Goal: Book appointment/travel/reservation

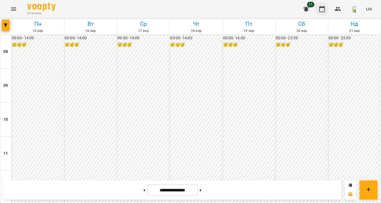
click at [319, 10] on icon "button" at bounding box center [321, 9] width 7 height 7
click at [5, 27] on button "button" at bounding box center [6, 25] width 8 height 11
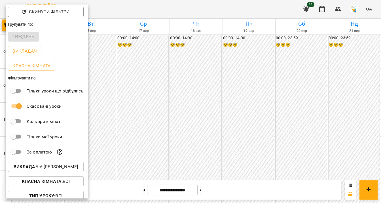
click at [169, 93] on div at bounding box center [190, 101] width 381 height 203
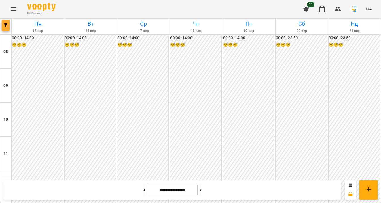
click at [7, 25] on icon "button" at bounding box center [5, 25] width 3 height 3
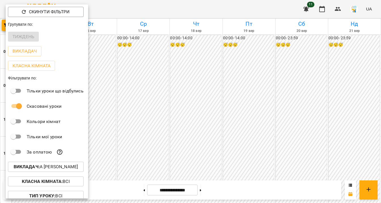
click at [68, 168] on p "Викладач : А [PERSON_NAME]" at bounding box center [46, 167] width 65 height 7
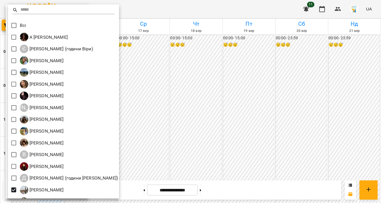
click at [162, 123] on div at bounding box center [190, 101] width 381 height 203
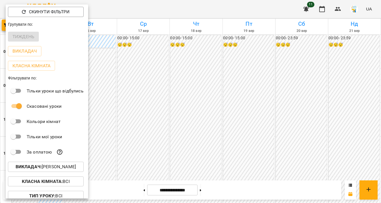
click at [135, 112] on div at bounding box center [190, 101] width 381 height 203
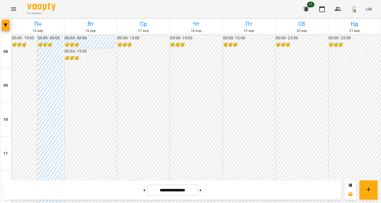
scroll to position [203, 0]
click at [6, 25] on icon "button" at bounding box center [5, 25] width 3 height 3
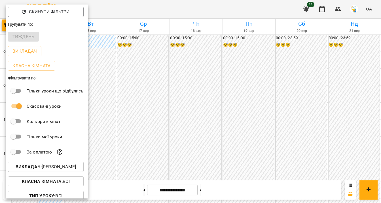
click at [131, 128] on div at bounding box center [190, 101] width 381 height 203
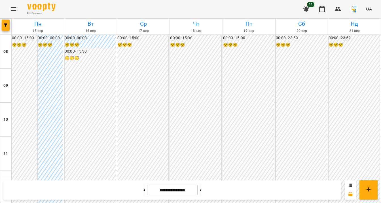
scroll to position [210, 0]
click at [5, 25] on icon "button" at bounding box center [5, 25] width 3 height 3
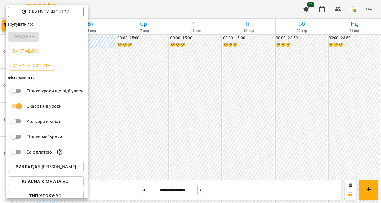
click at [57, 171] on p "Викладач : [PERSON_NAME]" at bounding box center [46, 167] width 60 height 7
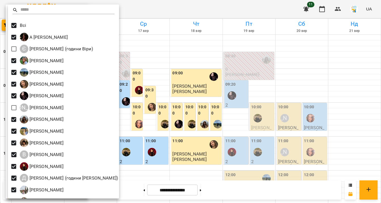
click at [161, 91] on div at bounding box center [190, 101] width 381 height 203
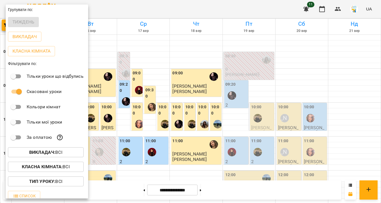
click at [161, 91] on div at bounding box center [190, 101] width 381 height 203
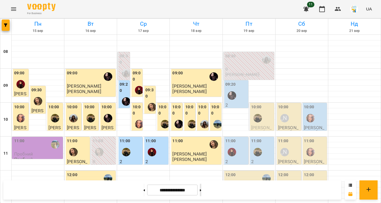
click at [201, 190] on button at bounding box center [200, 190] width 1 height 12
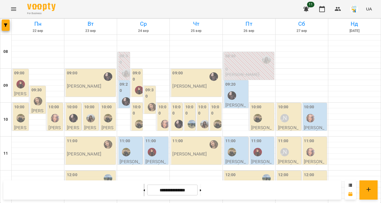
click at [144, 191] on icon at bounding box center [144, 191] width 1 height 2
type input "**********"
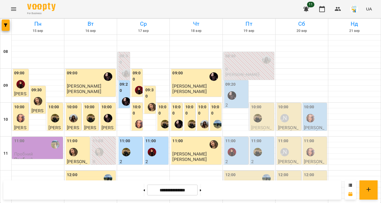
scroll to position [162, 0]
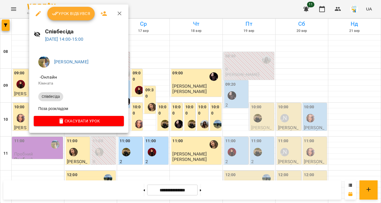
click at [122, 14] on button "button" at bounding box center [120, 14] width 14 height 14
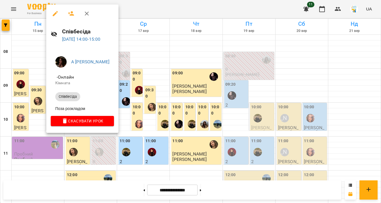
click at [86, 14] on icon "button" at bounding box center [86, 13] width 7 height 7
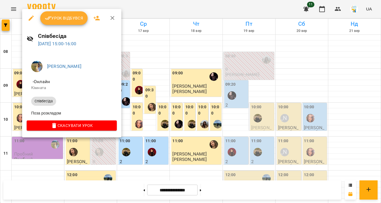
click at [113, 14] on button "button" at bounding box center [113, 18] width 14 height 14
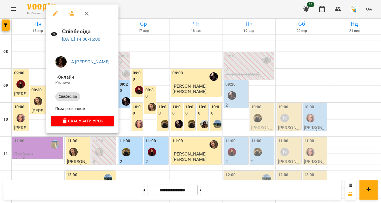
click at [99, 76] on span "- Онлайн" at bounding box center [82, 77] width 54 height 7
click at [84, 10] on icon "button" at bounding box center [86, 13] width 7 height 7
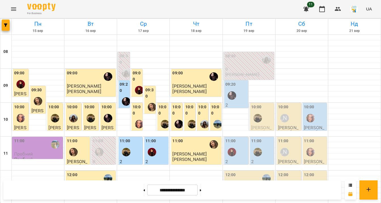
scroll to position [285, 0]
click at [5, 23] on button "button" at bounding box center [6, 25] width 8 height 11
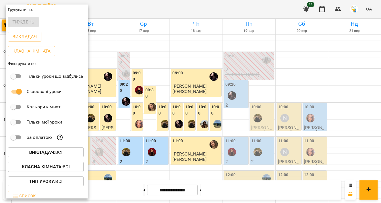
scroll to position [7, 0]
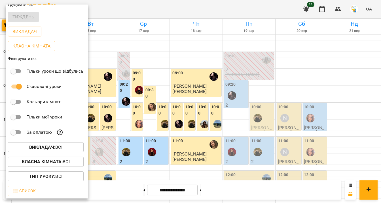
click at [145, 88] on div at bounding box center [190, 101] width 381 height 203
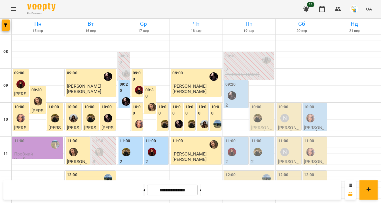
scroll to position [164, 0]
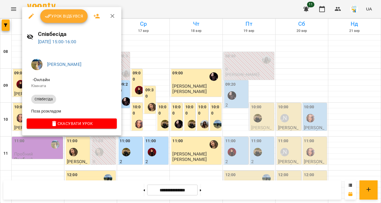
click at [126, 94] on div at bounding box center [190, 101] width 381 height 203
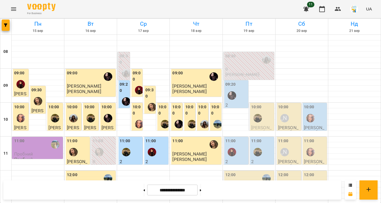
scroll to position [251, 0]
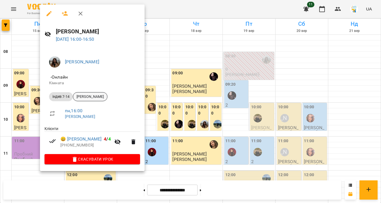
click at [98, 99] on span "[PERSON_NAME]" at bounding box center [90, 96] width 34 height 5
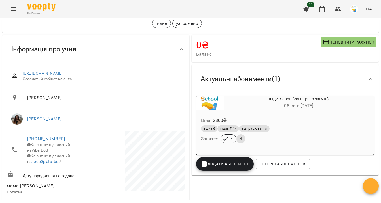
scroll to position [7, 0]
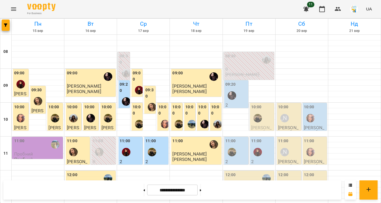
click at [42, 94] on div "09:30" at bounding box center [37, 97] width 13 height 21
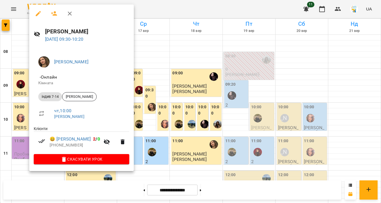
click at [34, 14] on button "button" at bounding box center [38, 14] width 14 height 14
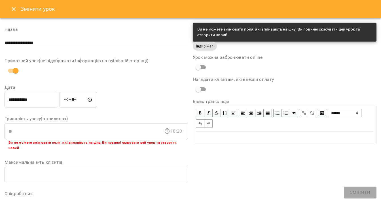
click at [14, 10] on icon "Close" at bounding box center [13, 9] width 7 height 7
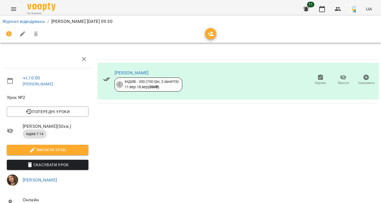
click at [17, 25] on div "Журнал відвідувань / [PERSON_NAME] [DATE] 09:30" at bounding box center [190, 21] width 378 height 9
click at [16, 24] on li "Журнал відвідувань" at bounding box center [23, 21] width 43 height 7
click at [12, 22] on link "Журнал відвідувань" at bounding box center [23, 21] width 43 height 5
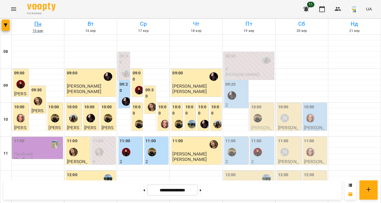
click at [23, 25] on h6 "Пн" at bounding box center [37, 24] width 51 height 9
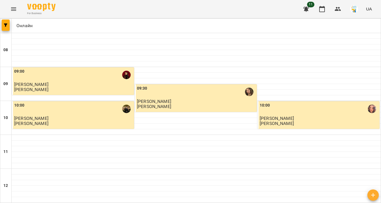
scroll to position [242, 0]
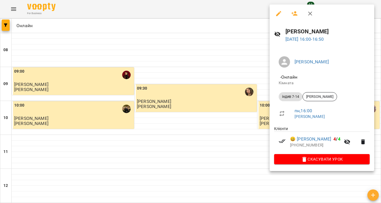
click at [231, 67] on div at bounding box center [190, 101] width 381 height 203
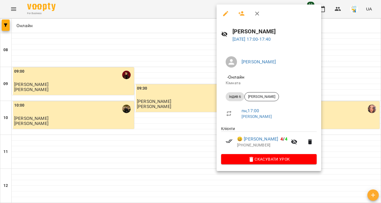
click at [201, 101] on div at bounding box center [190, 101] width 381 height 203
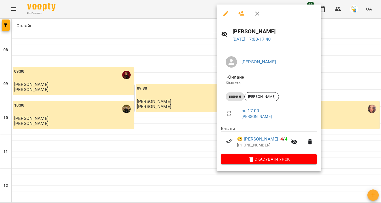
click at [196, 86] on div at bounding box center [190, 101] width 381 height 203
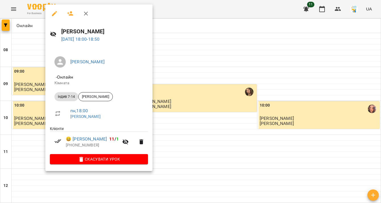
click at [190, 131] on div at bounding box center [190, 101] width 381 height 203
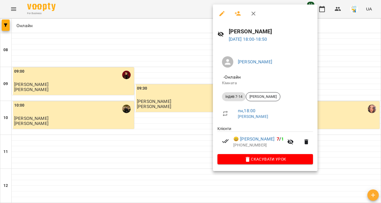
click at [196, 146] on div at bounding box center [190, 101] width 381 height 203
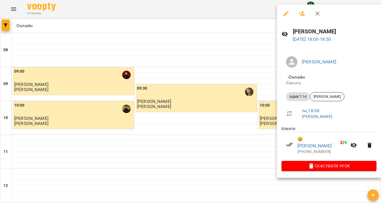
click at [237, 138] on div at bounding box center [190, 101] width 381 height 203
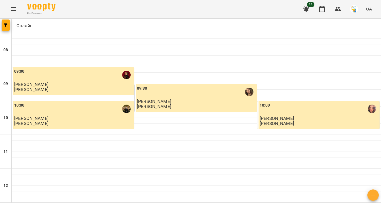
scroll to position [328, 0]
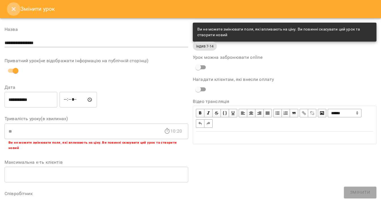
click at [14, 9] on icon "Close" at bounding box center [14, 9] width 4 height 4
